Goal: Task Accomplishment & Management: Complete application form

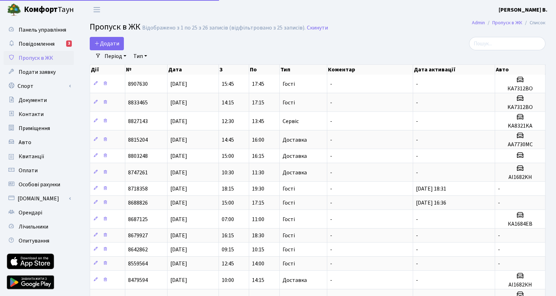
select select "25"
click at [110, 44] on span "Додати" at bounding box center [106, 44] width 25 height 8
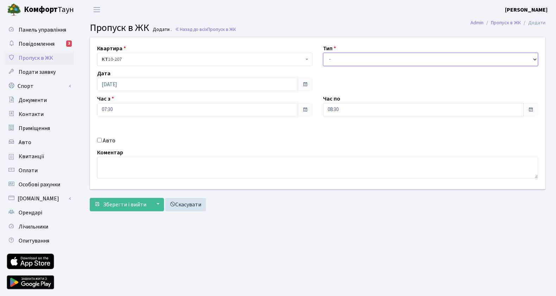
click at [341, 61] on select "- Доставка Таксі Гості Сервіс" at bounding box center [430, 59] width 215 height 13
select select "3"
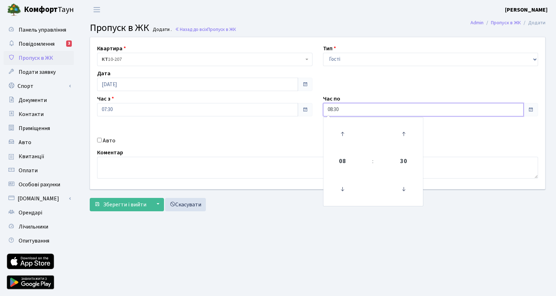
click at [378, 107] on input "08:30" at bounding box center [423, 109] width 201 height 13
click at [342, 132] on icon at bounding box center [342, 134] width 19 height 19
type input "09:30"
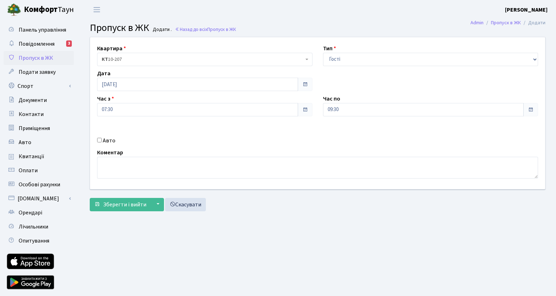
click at [359, 86] on div "Квартира <b>КТ</b>&nbsp;&nbsp;&nbsp;&nbsp;10-207 КТ 10-207 Тип - Доставка Таксі…" at bounding box center [318, 113] width 466 height 152
click at [99, 141] on input "Авто" at bounding box center [99, 140] width 5 height 5
checkbox input "true"
paste input "AI 5592"
click at [333, 136] on input "AI 5592" at bounding box center [430, 134] width 215 height 13
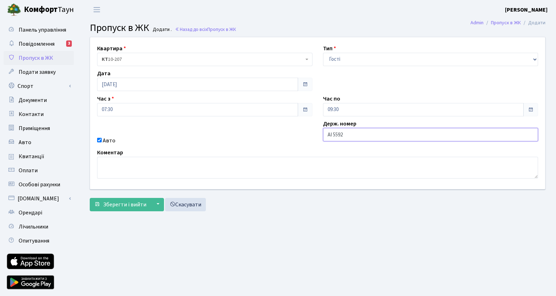
click at [327, 135] on input "AI 5592" at bounding box center [430, 134] width 215 height 13
click at [333, 133] on input "AI 5592" at bounding box center [430, 134] width 215 height 13
click at [366, 138] on input "AI5592" at bounding box center [430, 134] width 215 height 13
type input "AI5592CE"
click at [134, 204] on span "Зберегти і вийти" at bounding box center [124, 205] width 43 height 8
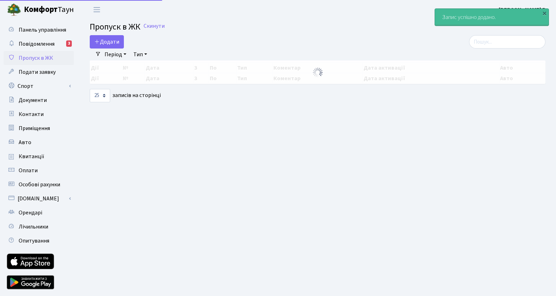
select select "25"
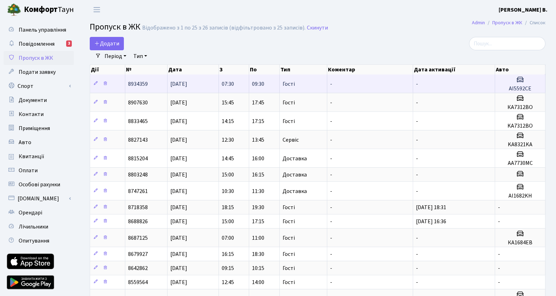
click at [505, 86] on h5 "AI5592CE" at bounding box center [520, 89] width 44 height 7
click at [93, 81] on link at bounding box center [95, 83] width 8 height 11
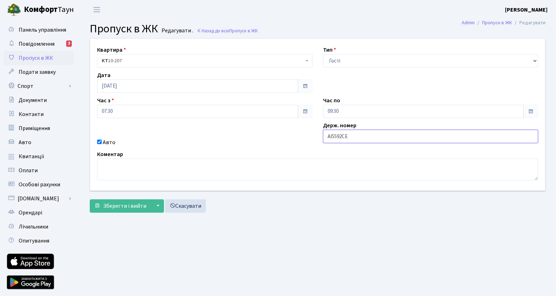
click at [352, 135] on input "AI5592CE" at bounding box center [430, 136] width 215 height 13
drag, startPoint x: 332, startPoint y: 138, endPoint x: 305, endPoint y: 137, distance: 27.5
click at [305, 137] on div "Квартира <b>КТ</b>&nbsp;&nbsp;&nbsp;&nbsp;10-207 КТ 10-207 Тип - Доставка Таксі…" at bounding box center [318, 115] width 466 height 152
type input "АІ5592СЕ"
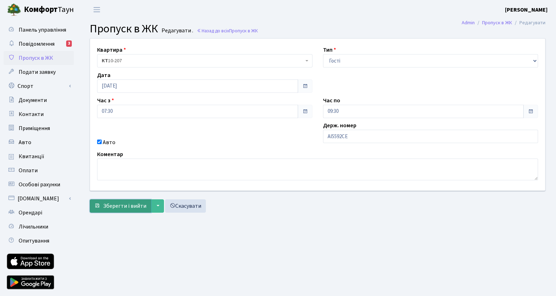
click at [138, 202] on span "Зберегти і вийти" at bounding box center [124, 206] width 43 height 8
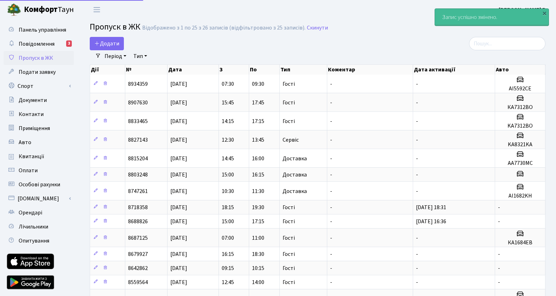
select select "25"
